Goal: Find specific page/section: Find specific page/section

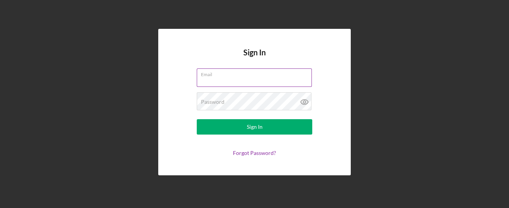
click at [224, 80] on input "Email" at bounding box center [254, 77] width 115 height 18
type input "[EMAIL_ADDRESS][DOMAIN_NAME]"
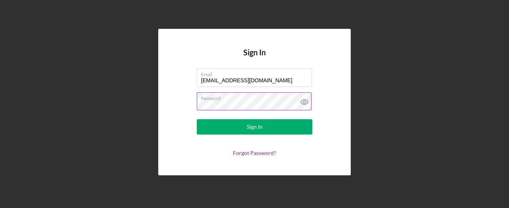
click at [197, 119] on button "Sign In" at bounding box center [254, 126] width 115 height 15
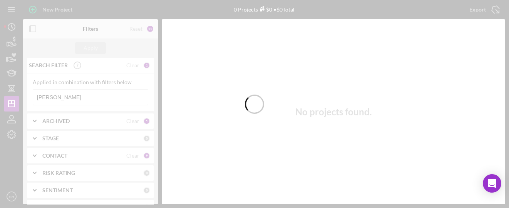
click at [100, 91] on div at bounding box center [254, 104] width 509 height 208
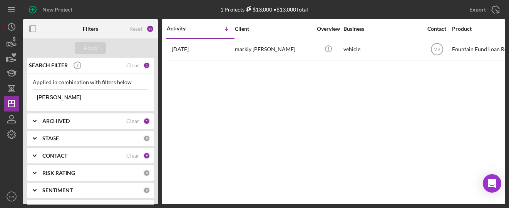
drag, startPoint x: 71, startPoint y: 95, endPoint x: 26, endPoint y: 85, distance: 46.2
click at [26, 85] on div "SEARCH FILTER Clear 1 Applied in combination with filters below [PERSON_NAME] I…" at bounding box center [90, 131] width 135 height 147
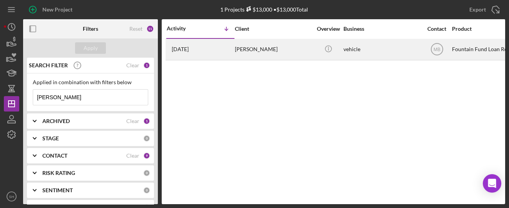
type input "[PERSON_NAME]"
click at [225, 53] on div "[DATE] [PERSON_NAME]" at bounding box center [200, 49] width 67 height 20
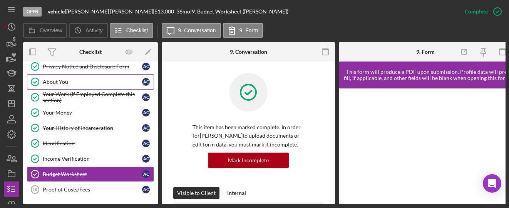
click at [68, 86] on link "About You About You A C" at bounding box center [90, 81] width 127 height 15
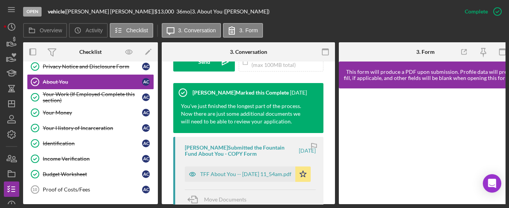
scroll to position [256, 0]
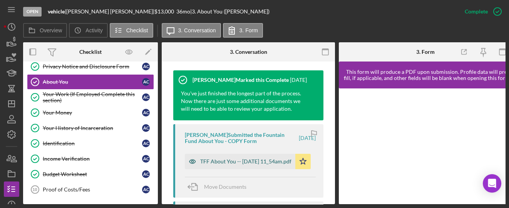
click at [215, 160] on div "TFF About You -- [DATE] 11_54am.pdf" at bounding box center [245, 161] width 91 height 6
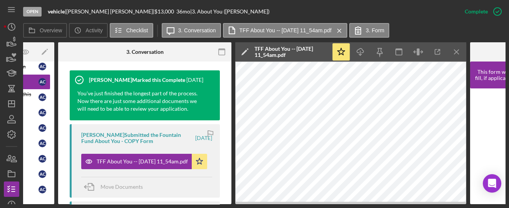
scroll to position [0, 147]
